Goal: Transaction & Acquisition: Book appointment/travel/reservation

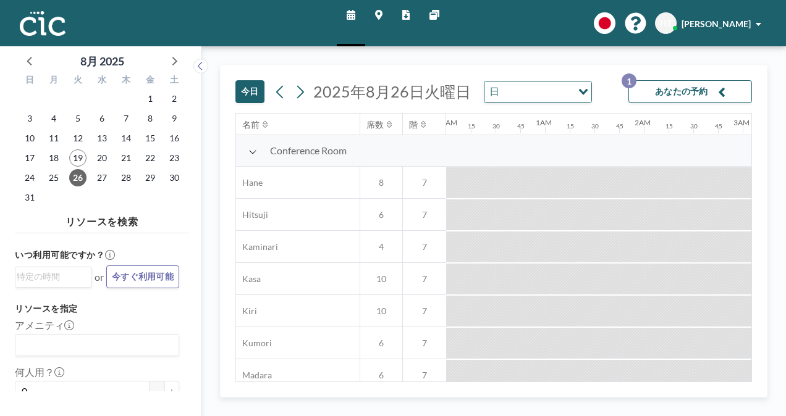
click at [249, 94] on button "今日" at bounding box center [249, 91] width 29 height 23
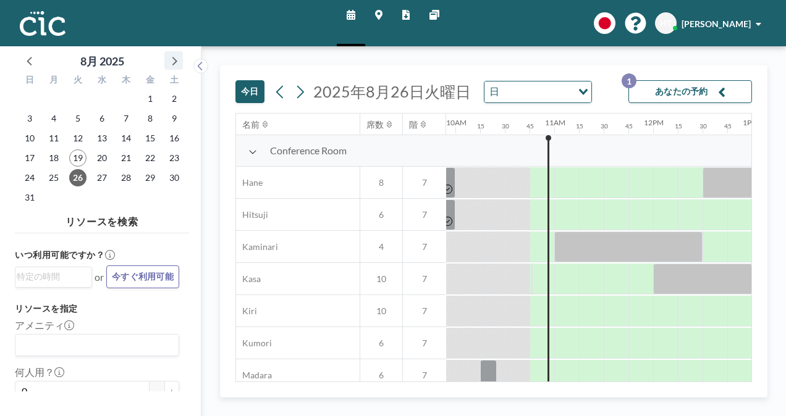
click at [173, 61] on icon at bounding box center [174, 61] width 16 height 16
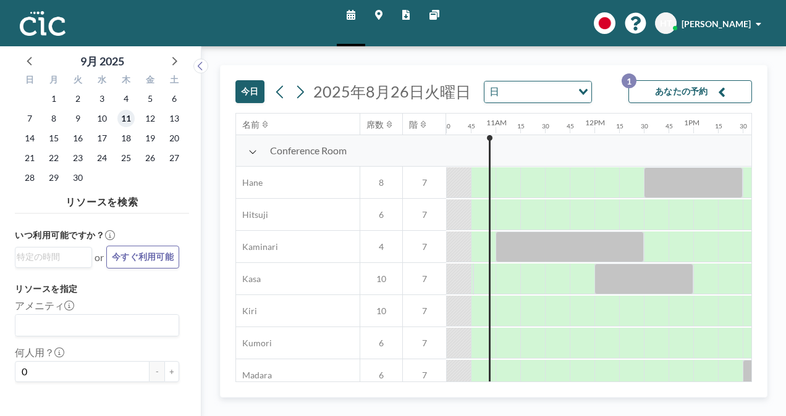
click at [120, 119] on span "11" at bounding box center [125, 118] width 17 height 17
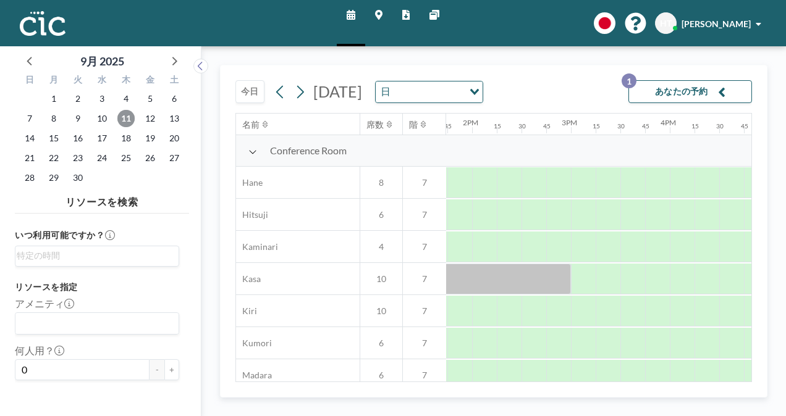
scroll to position [0, 1366]
click at [73, 256] on input "Search for option" at bounding box center [94, 256] width 155 height 15
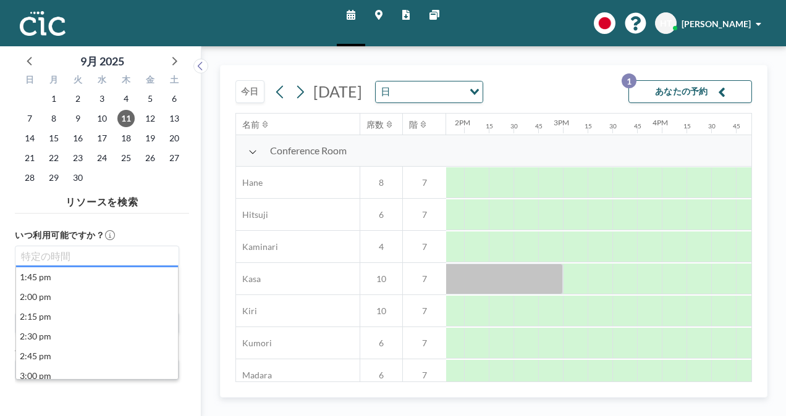
scroll to position [1080, 0]
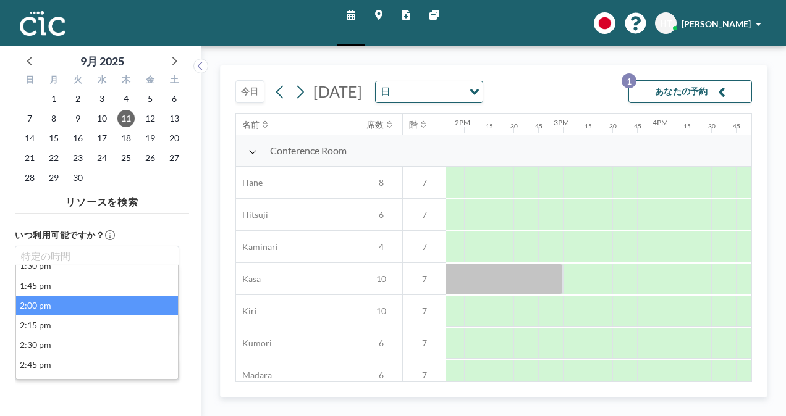
click at [48, 308] on li "2:00 pm" at bounding box center [97, 306] width 162 height 20
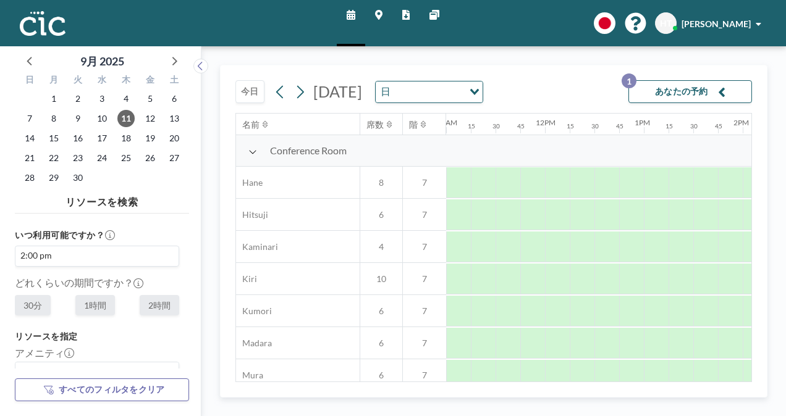
scroll to position [0, 1359]
click at [154, 310] on label "2時間" at bounding box center [160, 305] width 40 height 20
radio input "true"
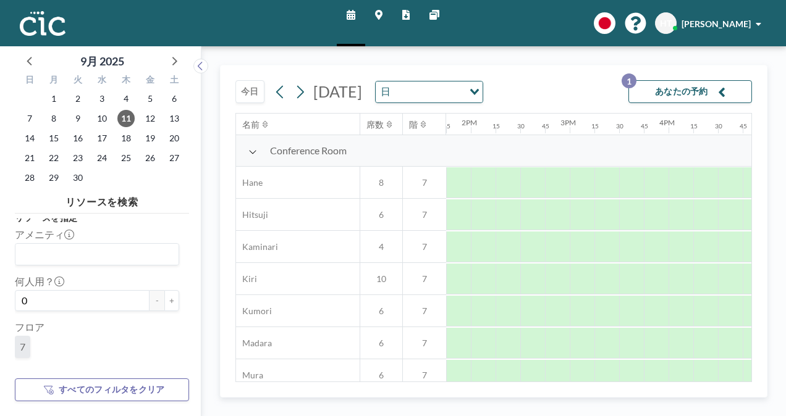
scroll to position [120, 0]
click at [154, 310] on div "リソースを指定 アメニティ Loading... 何人用？ 0 - + フロア 7 タイプ 部屋 名前 Loading..." at bounding box center [97, 331] width 164 height 240
click at [168, 299] on button "+" at bounding box center [171, 299] width 15 height 21
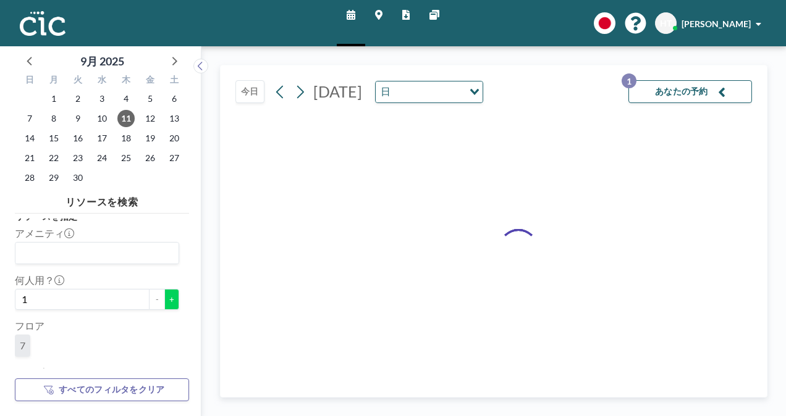
click at [168, 299] on button "+" at bounding box center [171, 299] width 15 height 21
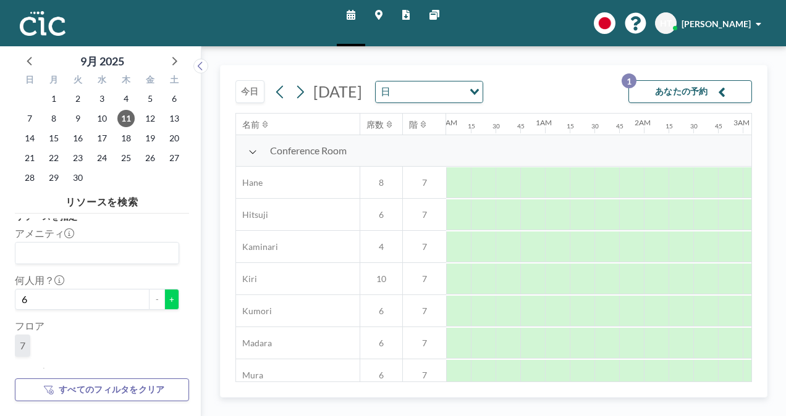
click at [168, 299] on button "+" at bounding box center [171, 299] width 15 height 21
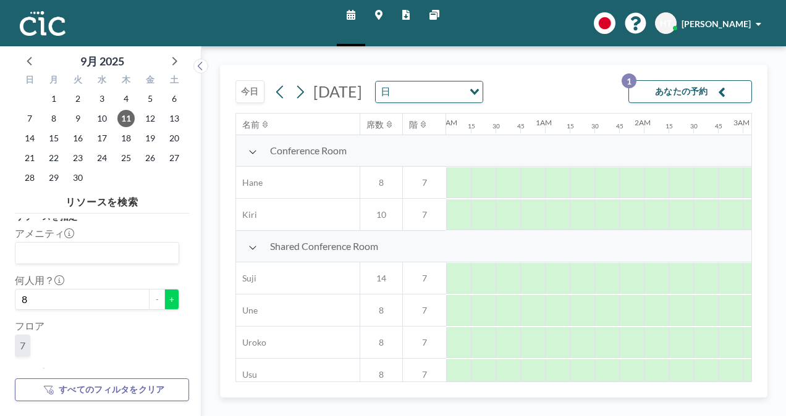
click at [168, 299] on button "+" at bounding box center [171, 299] width 15 height 21
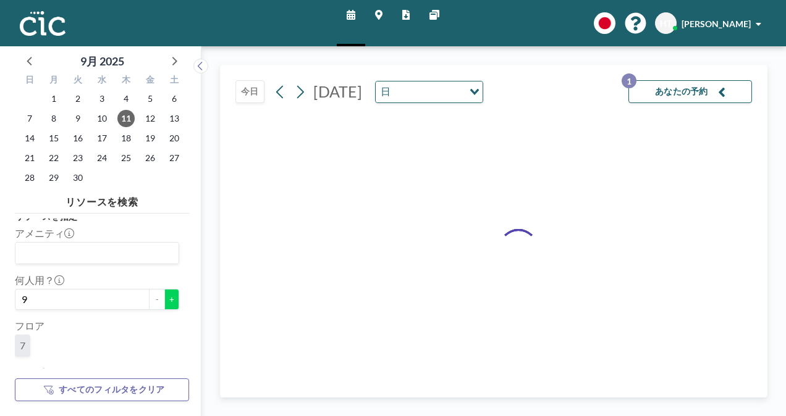
click at [168, 299] on button "+" at bounding box center [171, 299] width 15 height 21
type input "10"
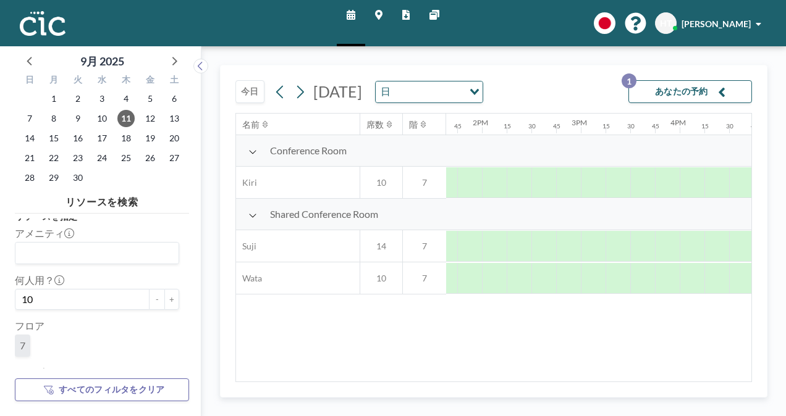
scroll to position [0, 1359]
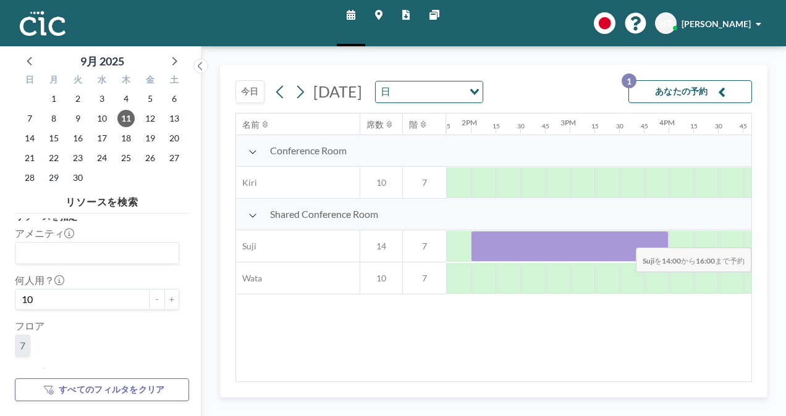
drag, startPoint x: 484, startPoint y: 245, endPoint x: 652, endPoint y: 238, distance: 168.1
click at [652, 238] on div at bounding box center [570, 246] width 198 height 31
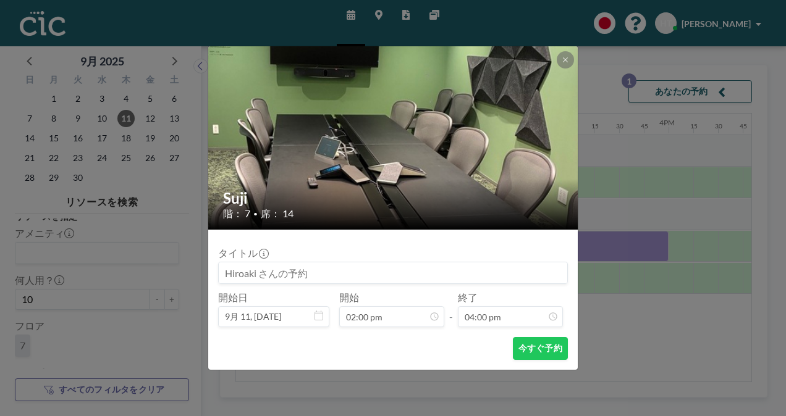
scroll to position [1407, 0]
click at [547, 348] on button "今すぐ予約" at bounding box center [540, 348] width 55 height 23
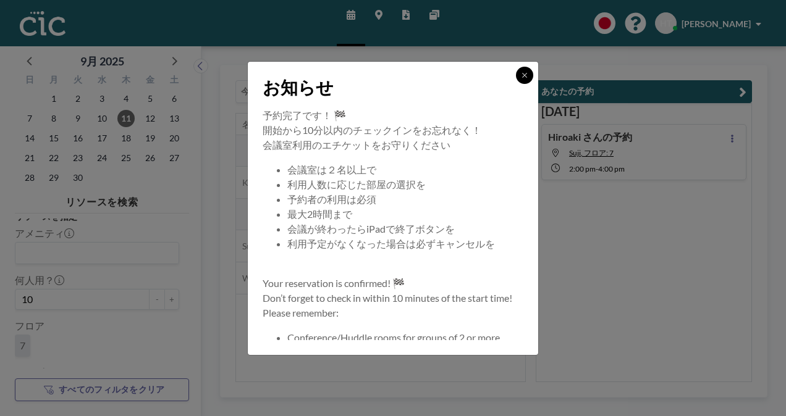
click at [531, 75] on button at bounding box center [524, 75] width 17 height 17
